Goal: Task Accomplishment & Management: Manage account settings

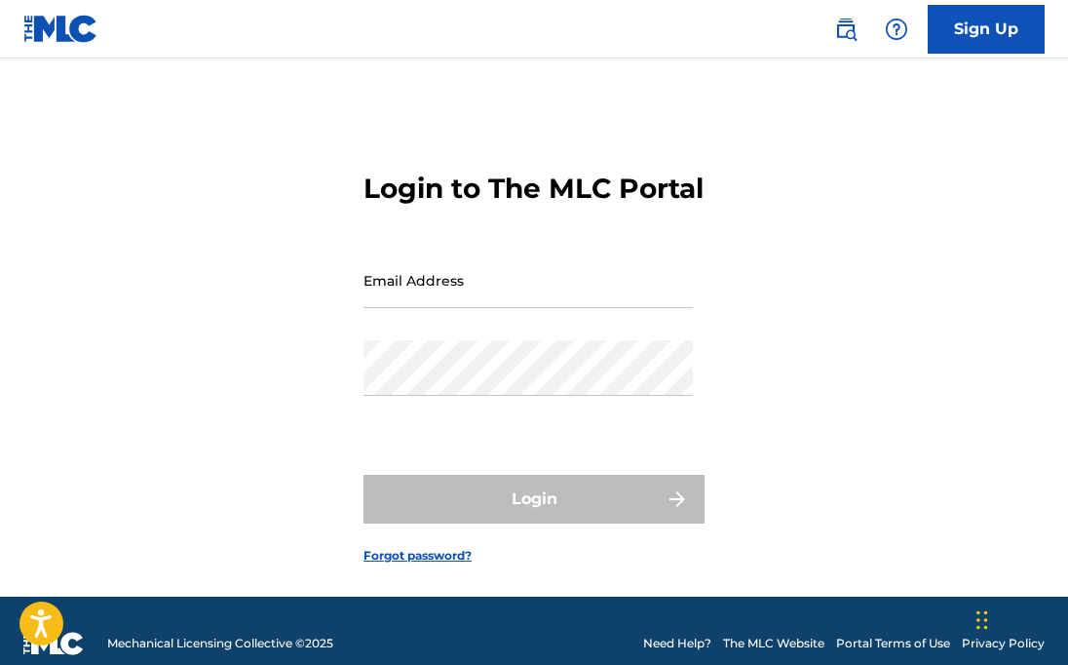
click at [488, 308] on input "Email Address" at bounding box center [528, 280] width 329 height 56
type input "[EMAIL_ADDRESS][DOMAIN_NAME]"
drag, startPoint x: 587, startPoint y: 331, endPoint x: 464, endPoint y: 332, distance: 122.8
click at [463, 308] on input "[EMAIL_ADDRESS][DOMAIN_NAME]" at bounding box center [528, 280] width 329 height 56
drag, startPoint x: 576, startPoint y: 328, endPoint x: 275, endPoint y: 321, distance: 301.3
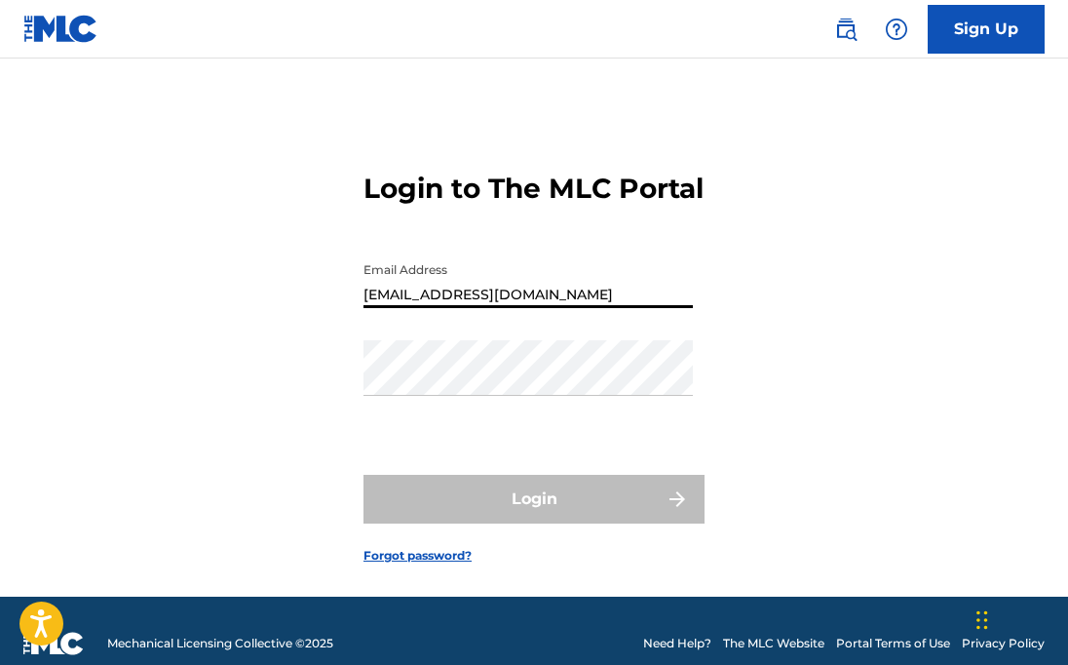
click at [273, 324] on div "Login to The MLC Portal Email Address [EMAIL_ADDRESS][DOMAIN_NAME] Password Log…" at bounding box center [534, 351] width 1068 height 489
click at [624, 414] on div "Login to The MLC Portal Email Address Password Login Forgot password?" at bounding box center [534, 351] width 1068 height 489
click at [384, 308] on input "Email Address" at bounding box center [528, 280] width 329 height 56
drag, startPoint x: 557, startPoint y: 321, endPoint x: 270, endPoint y: 305, distance: 287.0
click at [270, 306] on div "Login to The MLC Portal Email Address [PERSON_NAME][EMAIL_ADDRESS][PERSON_NAME]…" at bounding box center [534, 351] width 1068 height 489
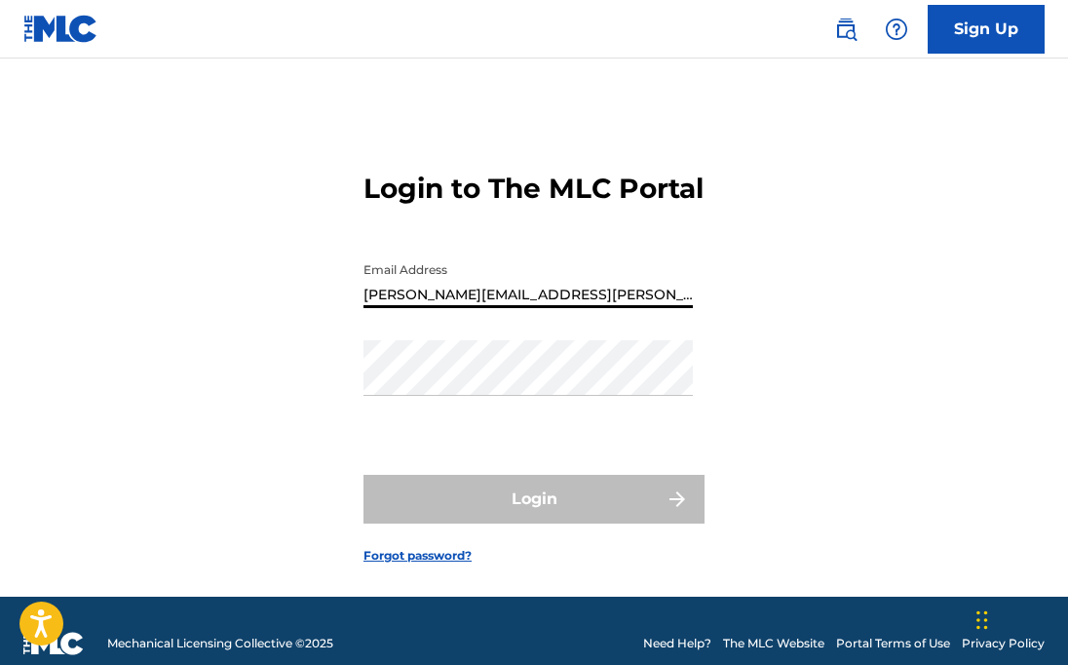
type input "[EMAIL_ADDRESS][DOMAIN_NAME]"
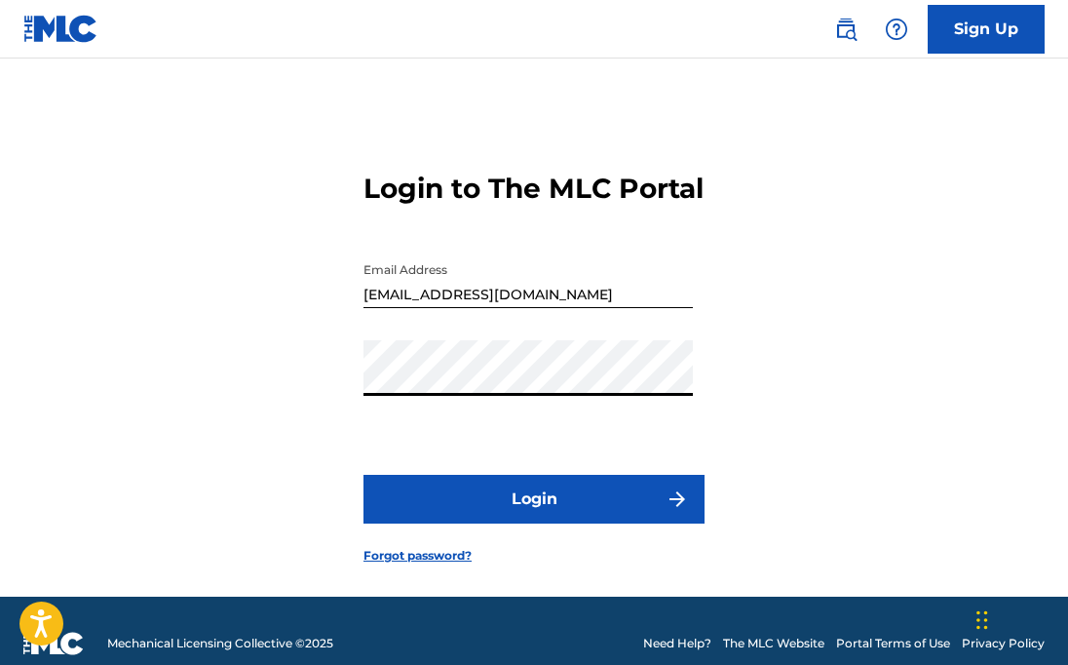
click at [472, 523] on button "Login" at bounding box center [534, 499] width 341 height 49
